Goal: Task Accomplishment & Management: Use online tool/utility

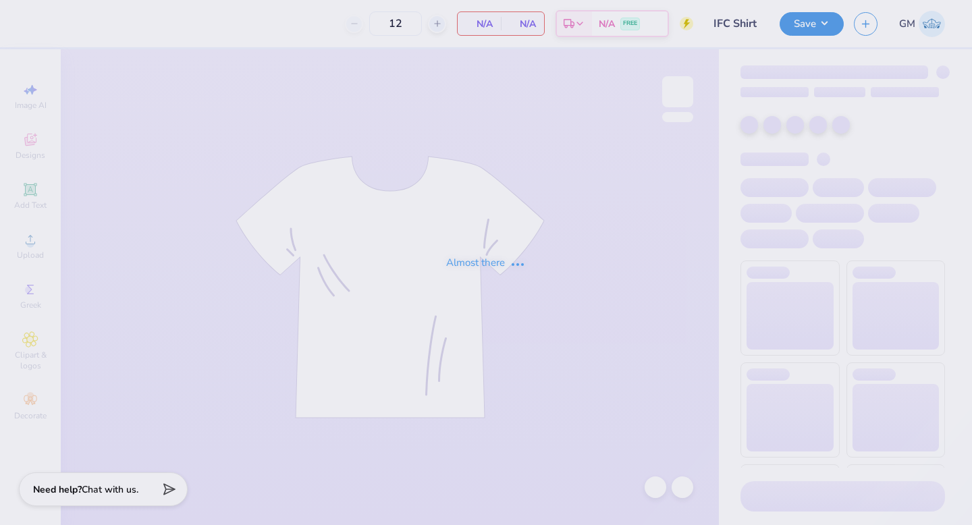
type input "IFC Shirt"
type input "100"
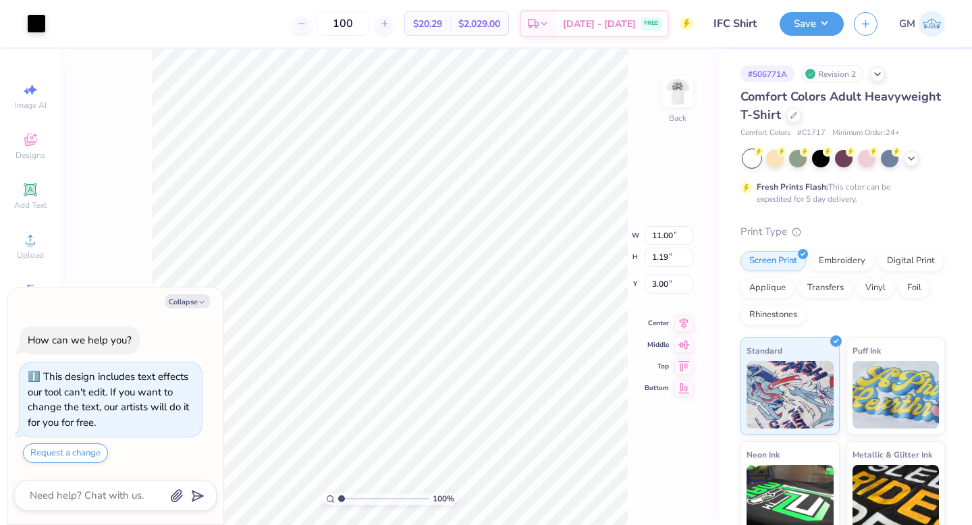
type textarea "x"
type input "4.28"
click at [681, 96] on img at bounding box center [678, 92] width 54 height 54
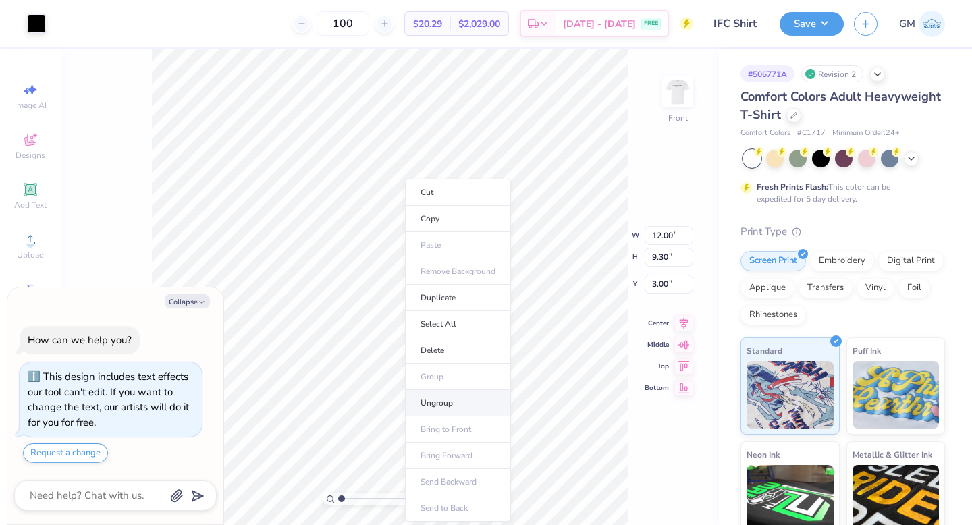
click at [448, 400] on li "Ungroup" at bounding box center [458, 403] width 106 height 26
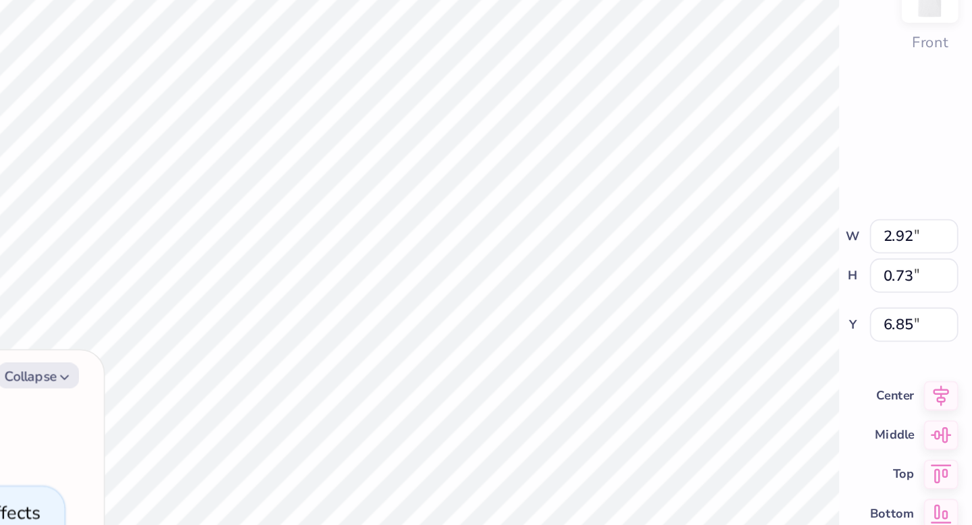
type textarea "x"
type input "6.70"
type textarea "x"
type input "7.19"
type textarea "x"
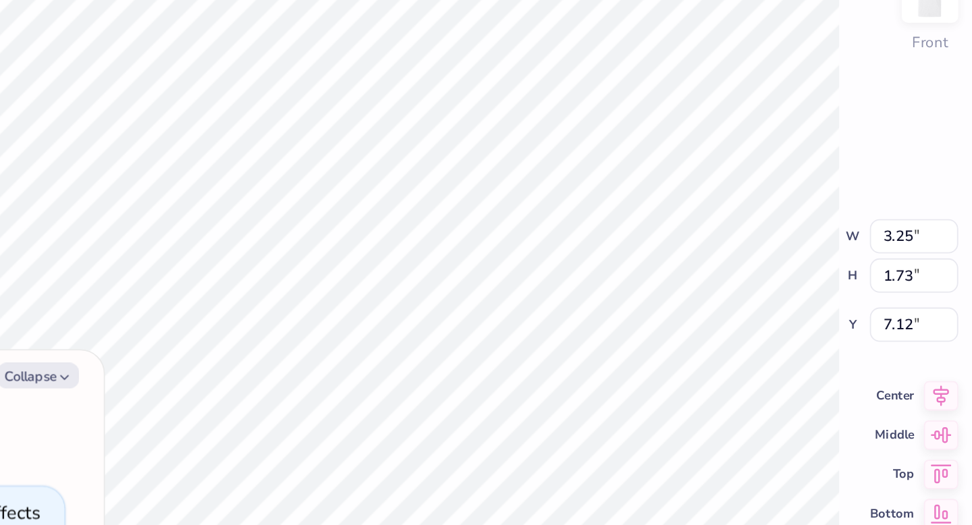
type input "7.22"
type textarea "x"
type input "7.12"
type textarea "x"
type input "6.95"
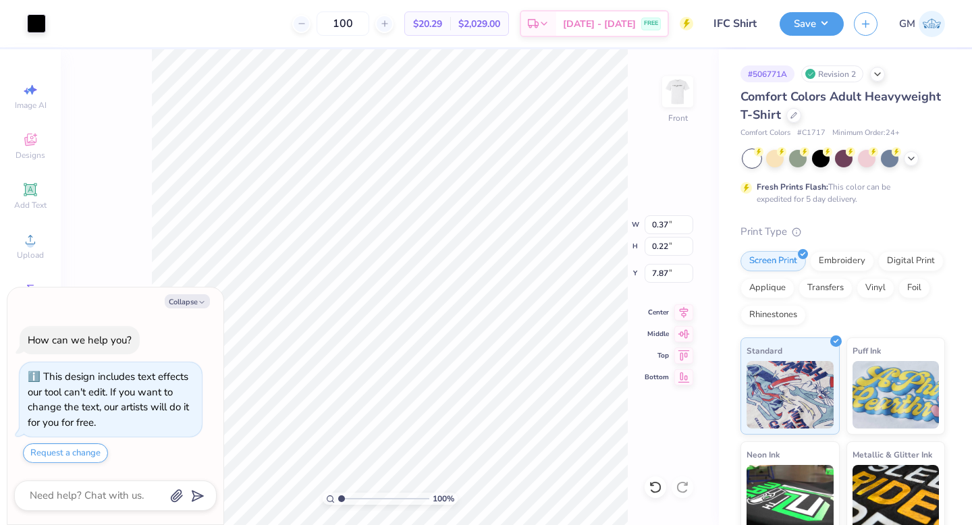
type textarea "x"
type input "0.09"
type input "0.06"
type textarea "x"
type input "0.37"
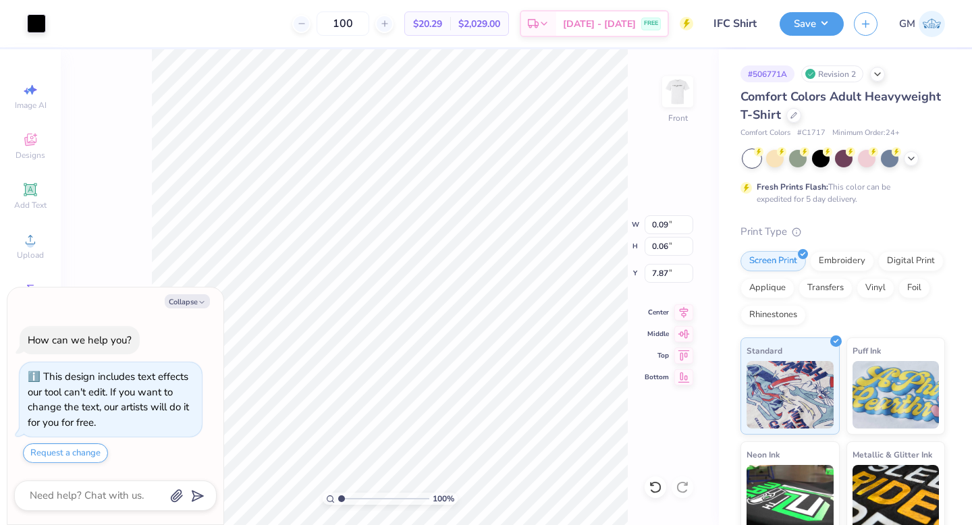
type input "0.22"
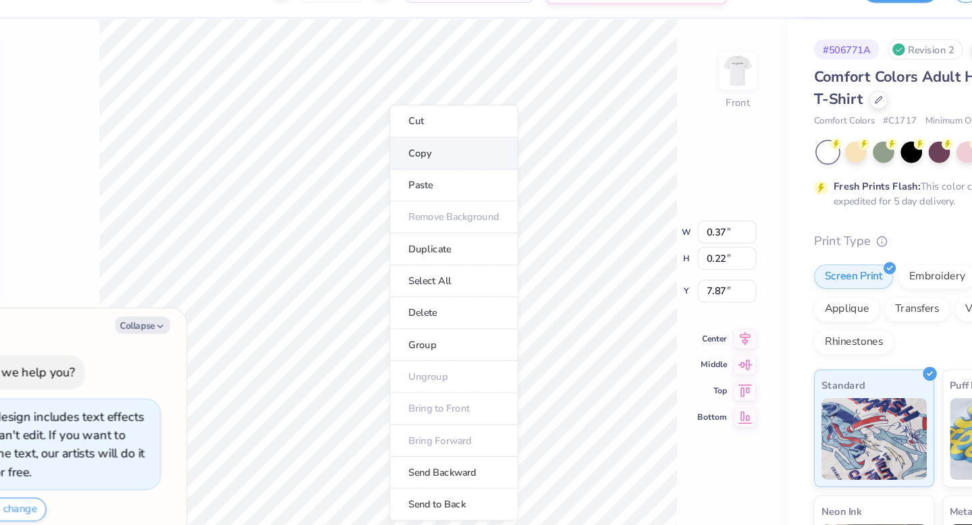
click at [433, 159] on li "Copy" at bounding box center [444, 160] width 106 height 26
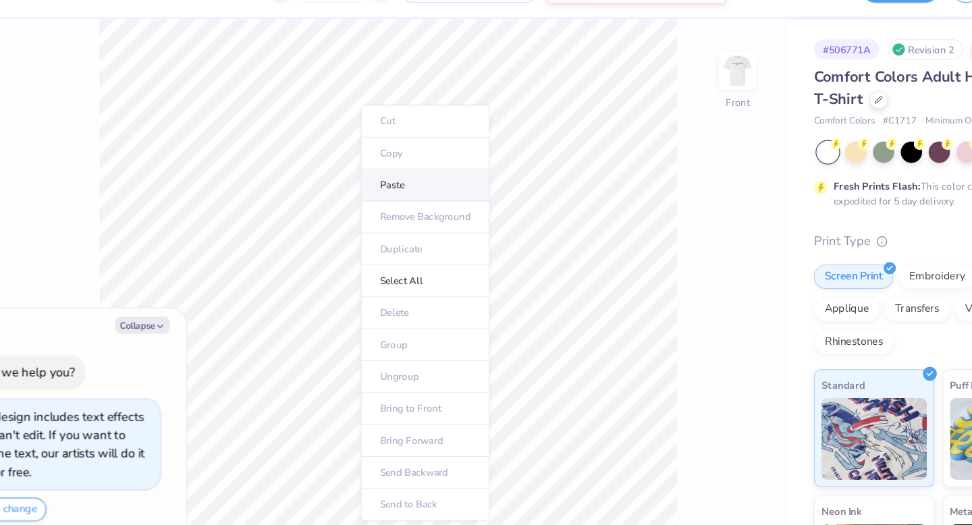
click at [388, 186] on li "Paste" at bounding box center [420, 187] width 106 height 26
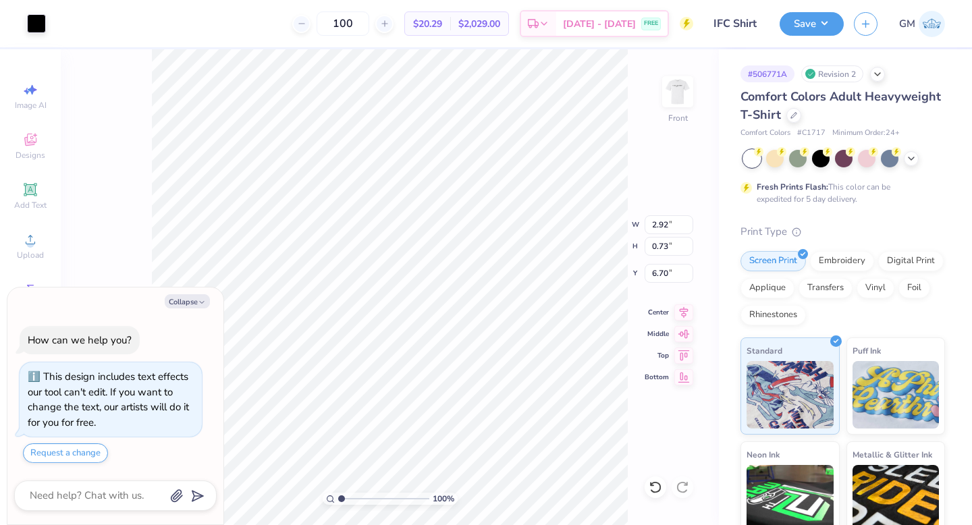
click at [635, 159] on div "100 % Front W 2.92 2.92 " H 0.73 0.73 " Y 6.70 6.70 " Center Middle Top Bottom" at bounding box center [390, 287] width 658 height 476
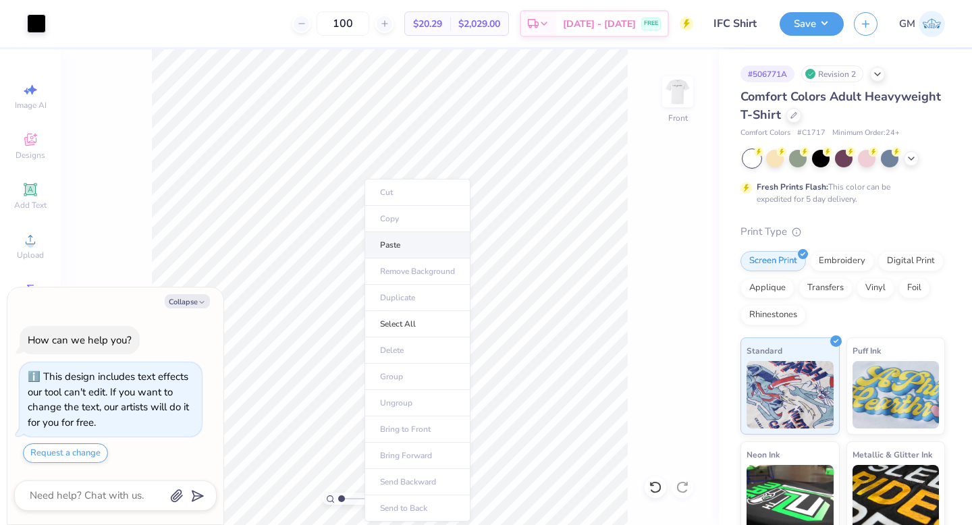
click at [396, 246] on li "Paste" at bounding box center [418, 245] width 106 height 26
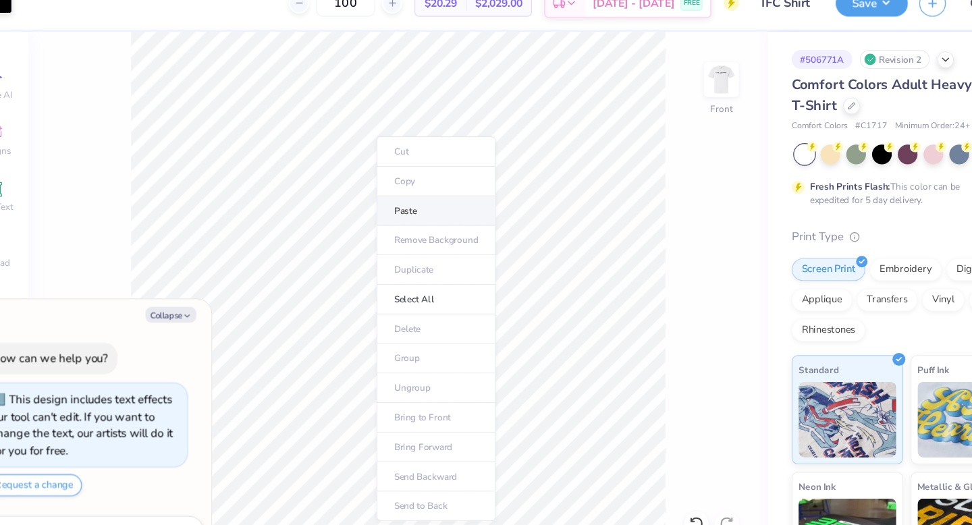
click at [402, 204] on li "Paste" at bounding box center [424, 209] width 106 height 26
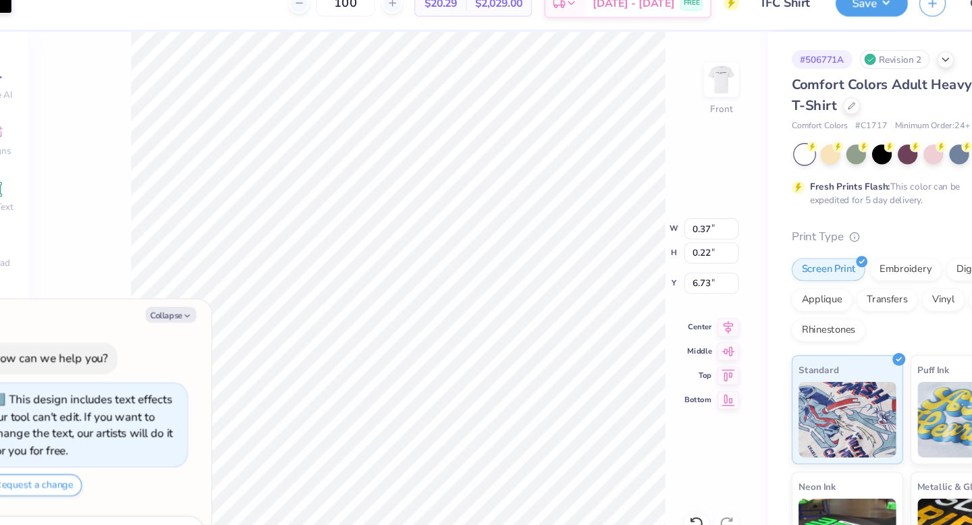
type textarea "x"
type input "0.36"
type input "0.24"
type input "6.72"
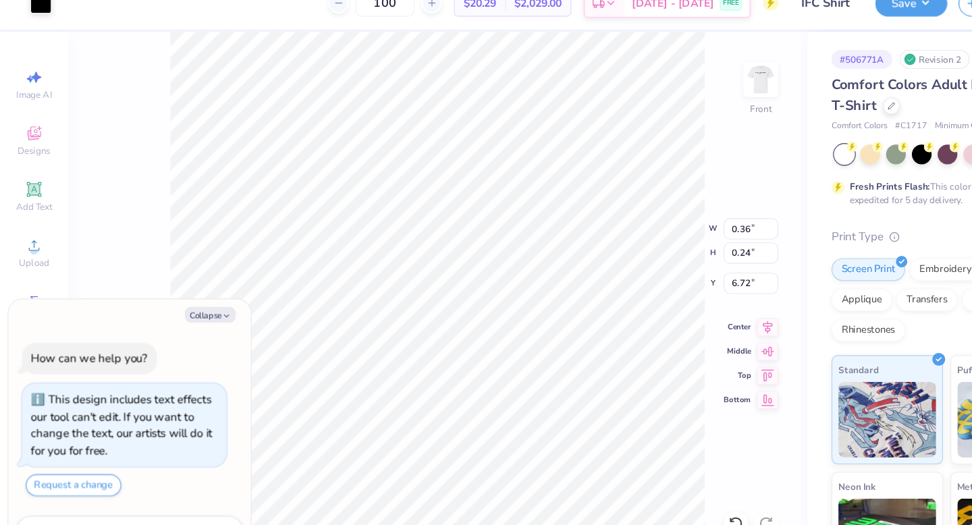
click at [708, 157] on div "100 % Front W 0.36 0.36 " H 0.24 0.24 " Y 6.72 6.72 " Center Middle Top Bottom" at bounding box center [390, 287] width 658 height 476
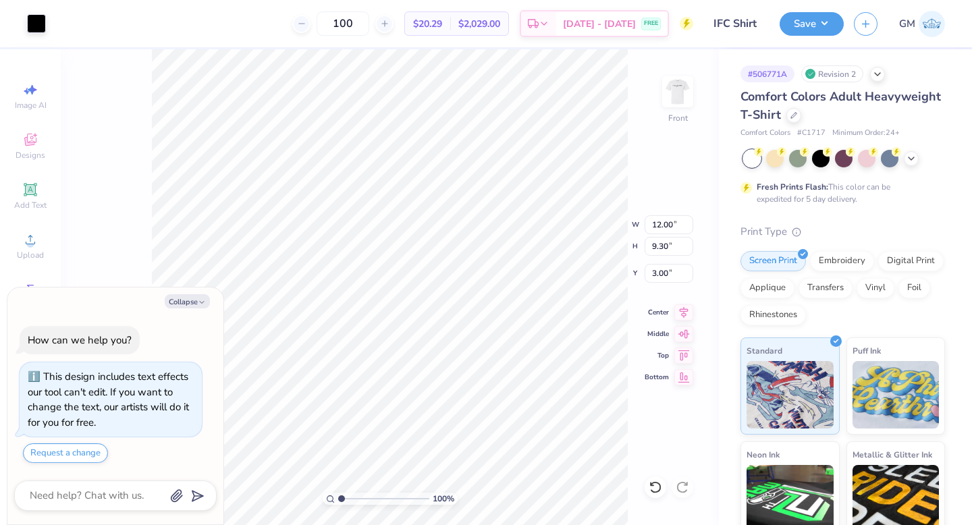
click at [634, 151] on div "100 % Front W 12.00 12.00 " H 9.30 9.30 " Y 3.00 3.00 " Center Middle Top Bottom" at bounding box center [390, 287] width 658 height 476
click at [814, 10] on button "Save" at bounding box center [812, 22] width 64 height 24
type textarea "x"
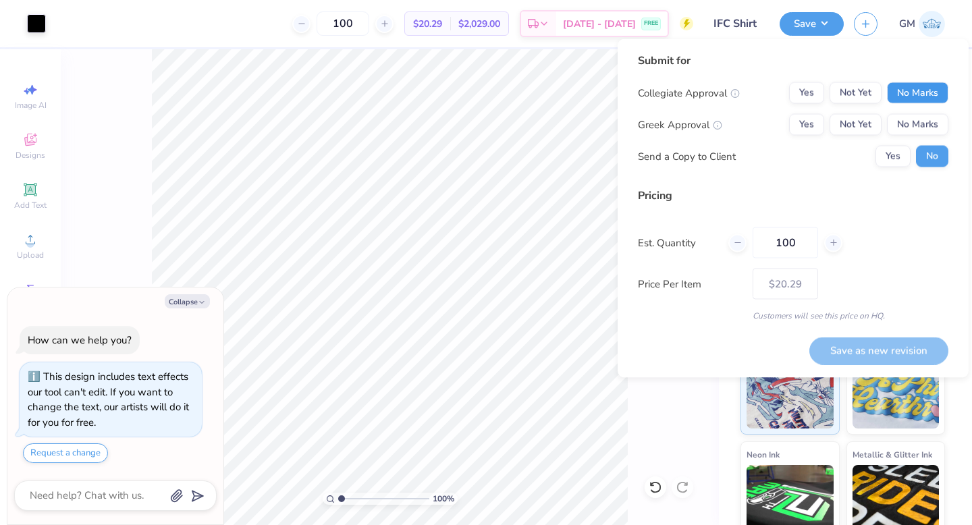
click at [932, 92] on button "No Marks" at bounding box center [917, 93] width 61 height 22
click at [810, 120] on button "Yes" at bounding box center [806, 125] width 35 height 22
click at [866, 349] on button "Save as new revision" at bounding box center [879, 351] width 139 height 28
type input "$20.29"
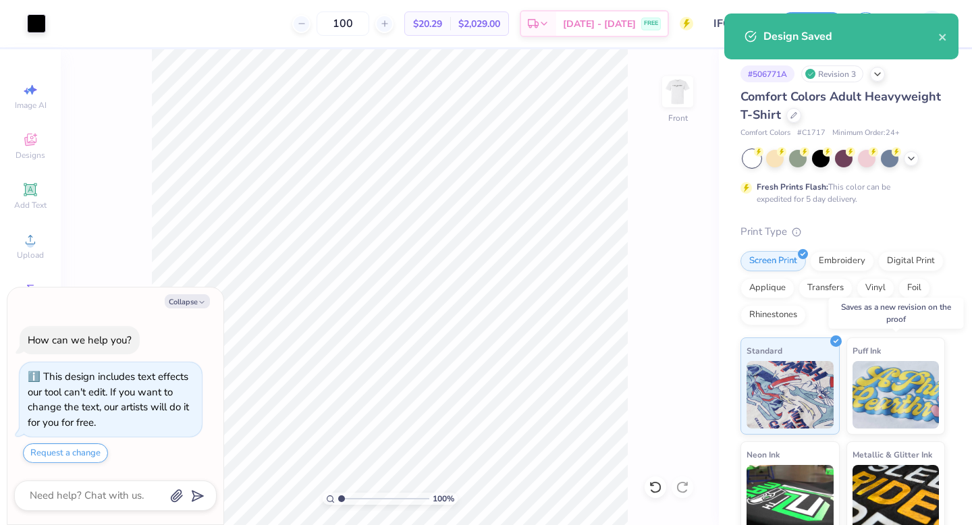
type textarea "x"
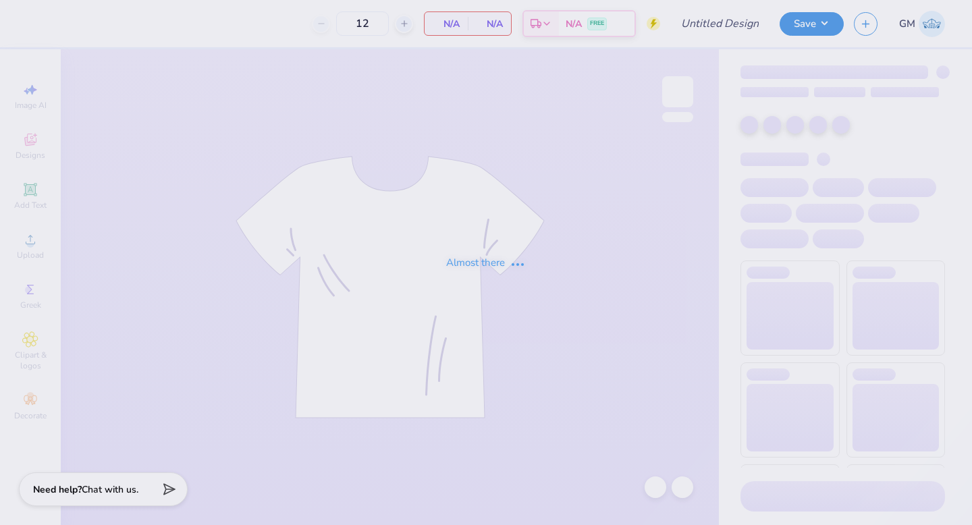
type input "IFC Shirt"
type input "100"
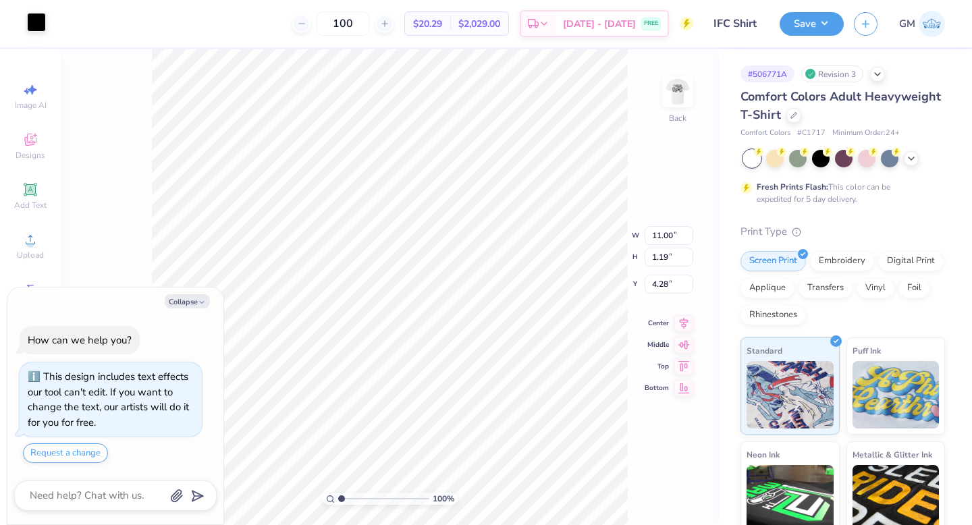
click at [43, 24] on div at bounding box center [36, 22] width 19 height 19
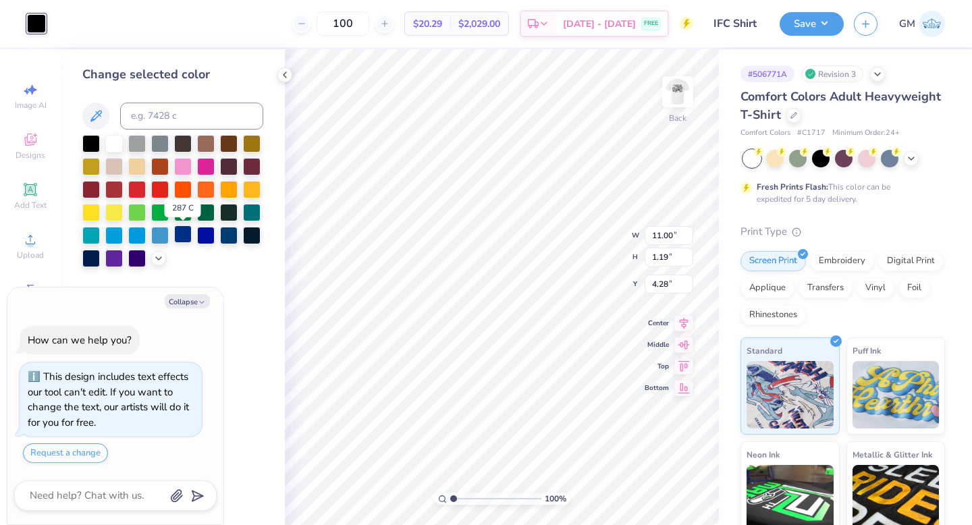
click at [183, 236] on div at bounding box center [183, 235] width 18 height 18
click at [236, 238] on div at bounding box center [229, 235] width 18 height 18
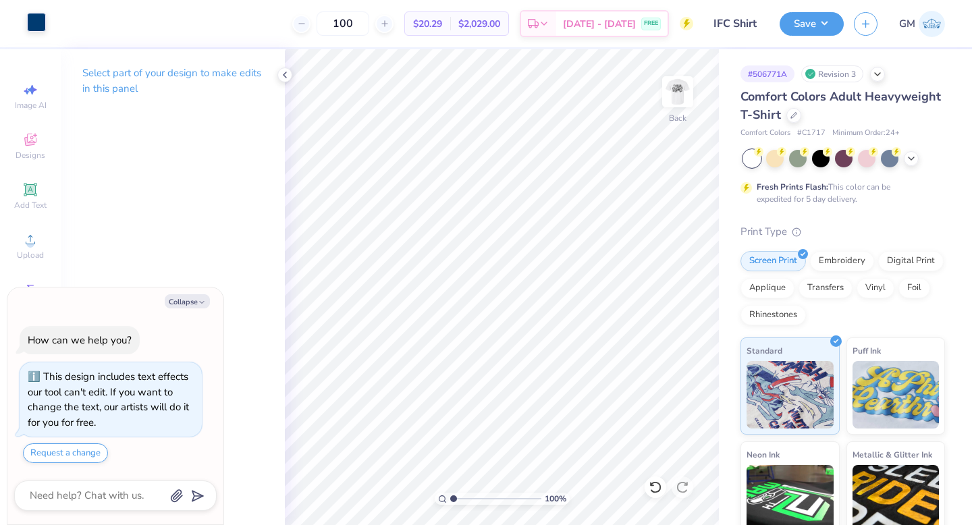
click at [32, 17] on div at bounding box center [36, 22] width 19 height 19
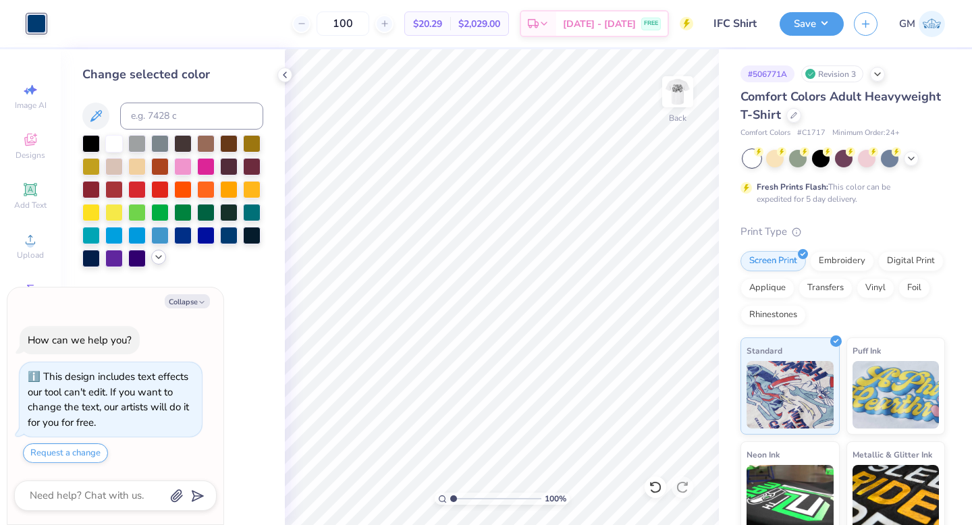
click at [157, 255] on icon at bounding box center [158, 257] width 11 height 11
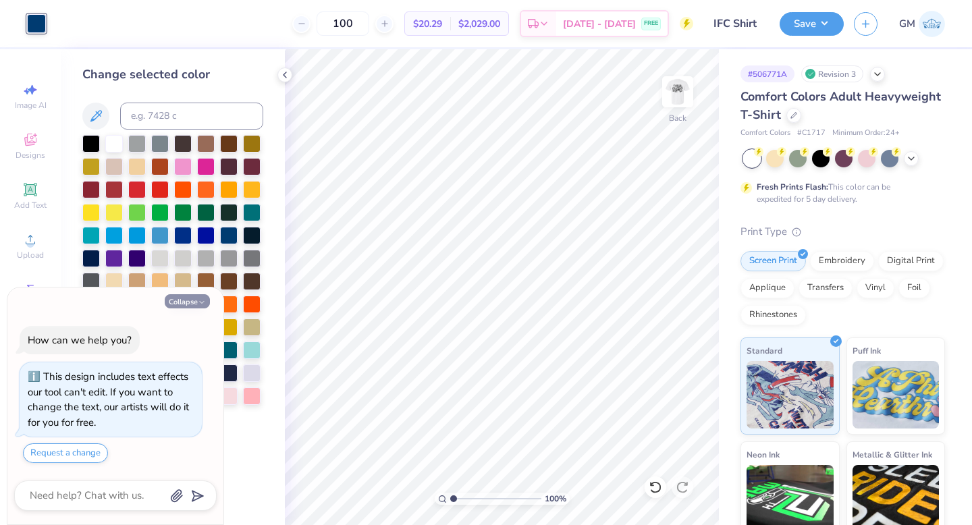
click at [198, 307] on button "Collapse" at bounding box center [187, 301] width 45 height 14
type textarea "x"
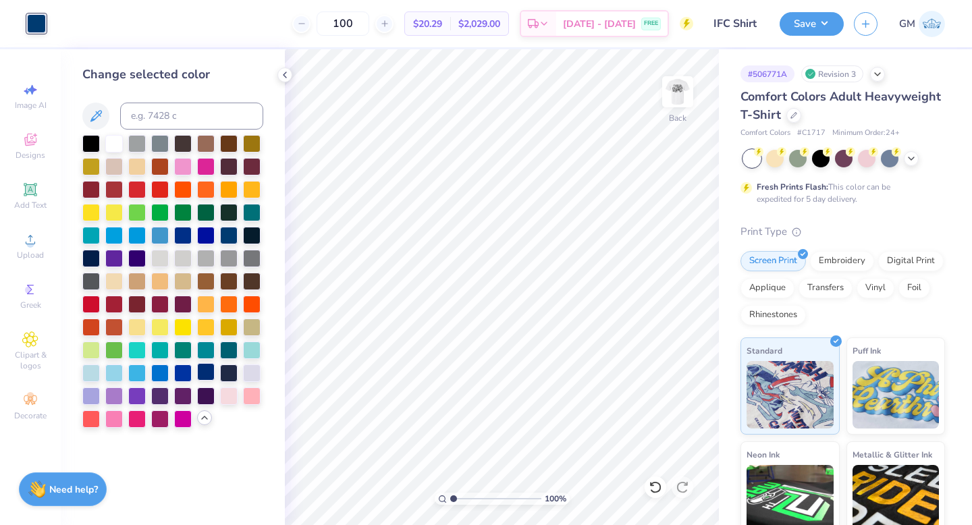
click at [207, 377] on div at bounding box center [206, 372] width 18 height 18
click at [209, 375] on div at bounding box center [206, 372] width 18 height 18
click at [225, 375] on div at bounding box center [229, 372] width 18 height 18
click at [197, 377] on div at bounding box center [206, 372] width 18 height 18
click at [229, 377] on div at bounding box center [229, 372] width 18 height 18
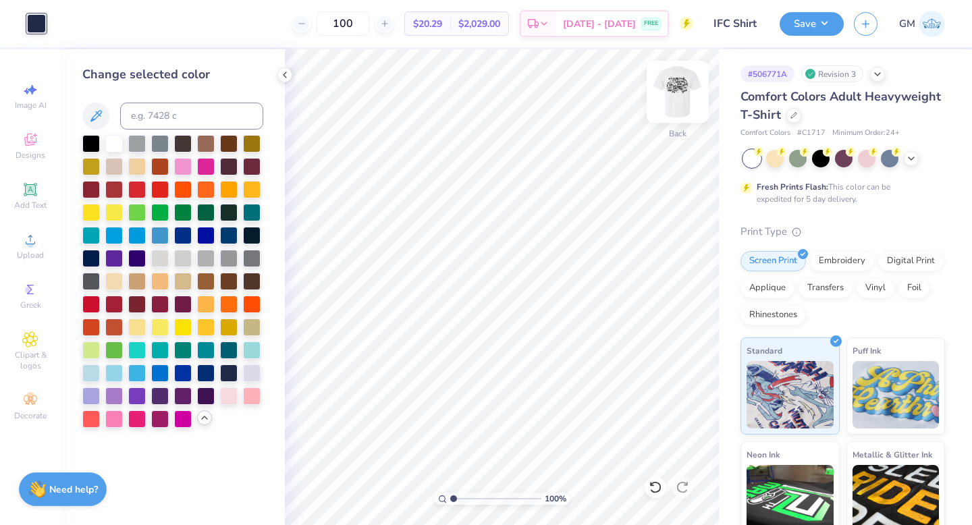
click at [673, 94] on img at bounding box center [678, 92] width 54 height 54
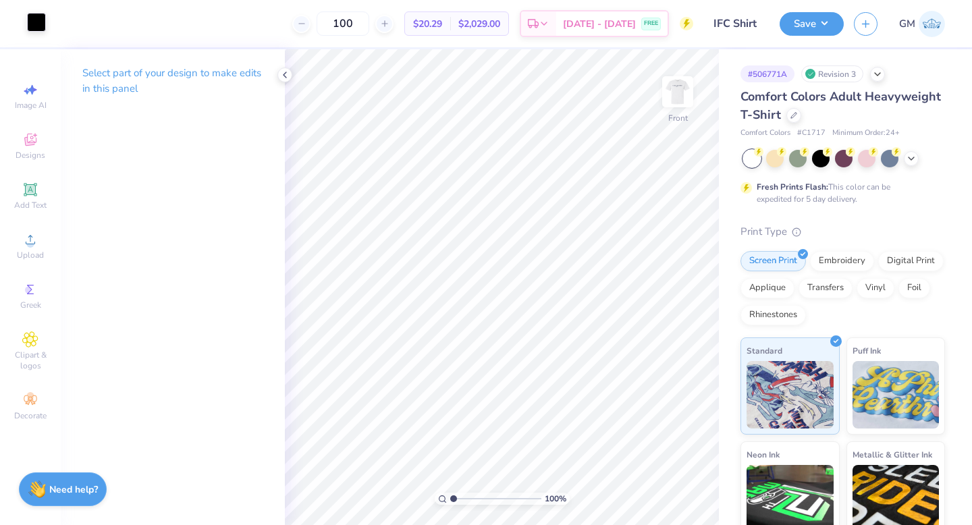
click at [45, 28] on div at bounding box center [36, 22] width 19 height 19
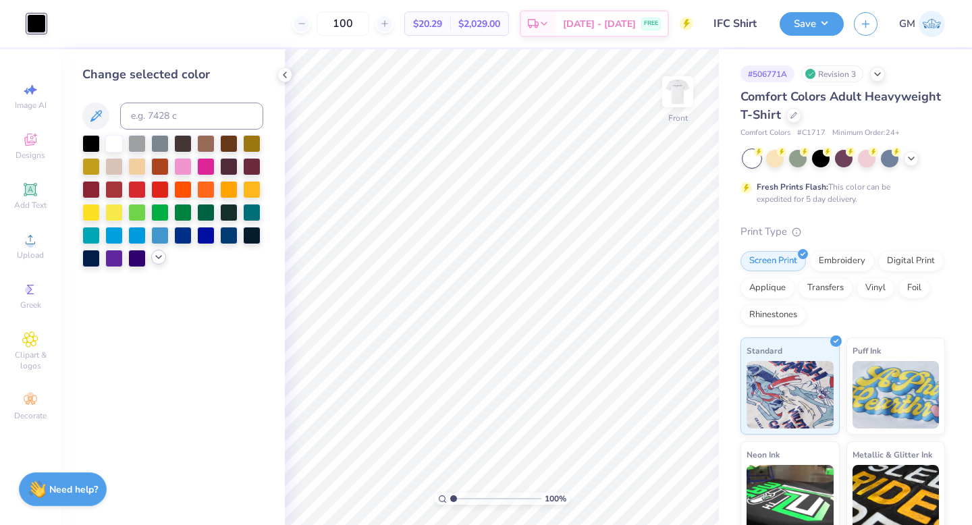
click at [151, 261] on div at bounding box center [172, 201] width 181 height 132
click at [160, 260] on icon at bounding box center [158, 257] width 11 height 11
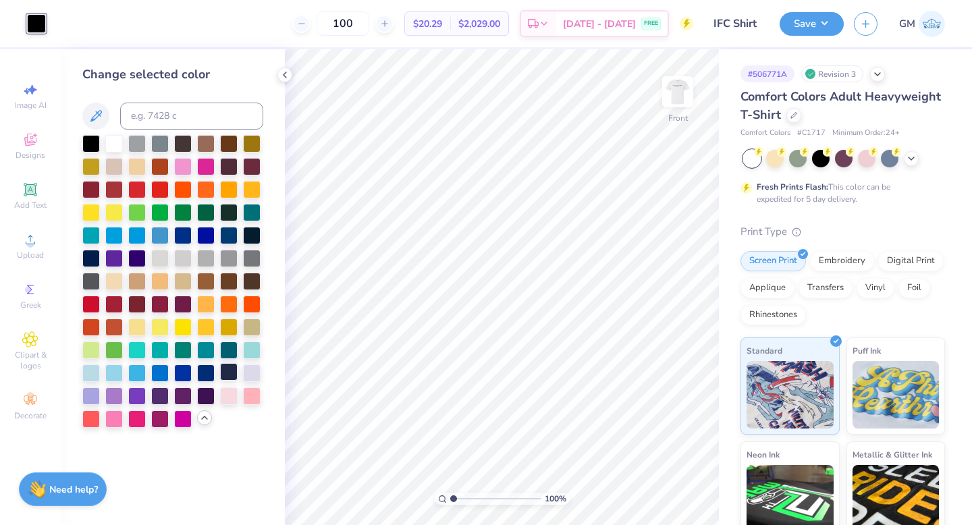
click at [233, 372] on div at bounding box center [229, 372] width 18 height 18
click at [801, 26] on button "Save" at bounding box center [812, 22] width 64 height 24
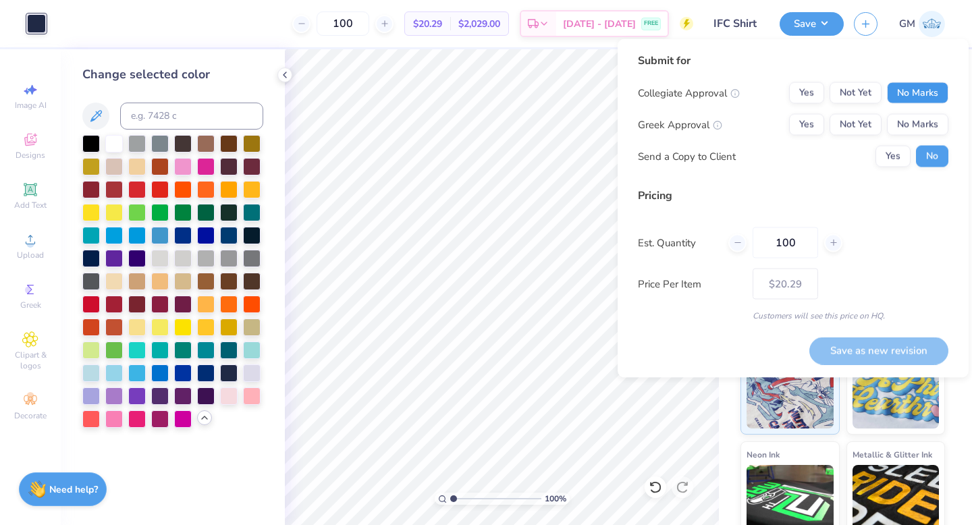
click at [930, 86] on button "No Marks" at bounding box center [917, 93] width 61 height 22
click at [810, 129] on button "Yes" at bounding box center [806, 125] width 35 height 22
click at [879, 359] on button "Save as new revision" at bounding box center [879, 351] width 139 height 28
type input "$20.29"
